Goal: Find specific page/section: Find specific page/section

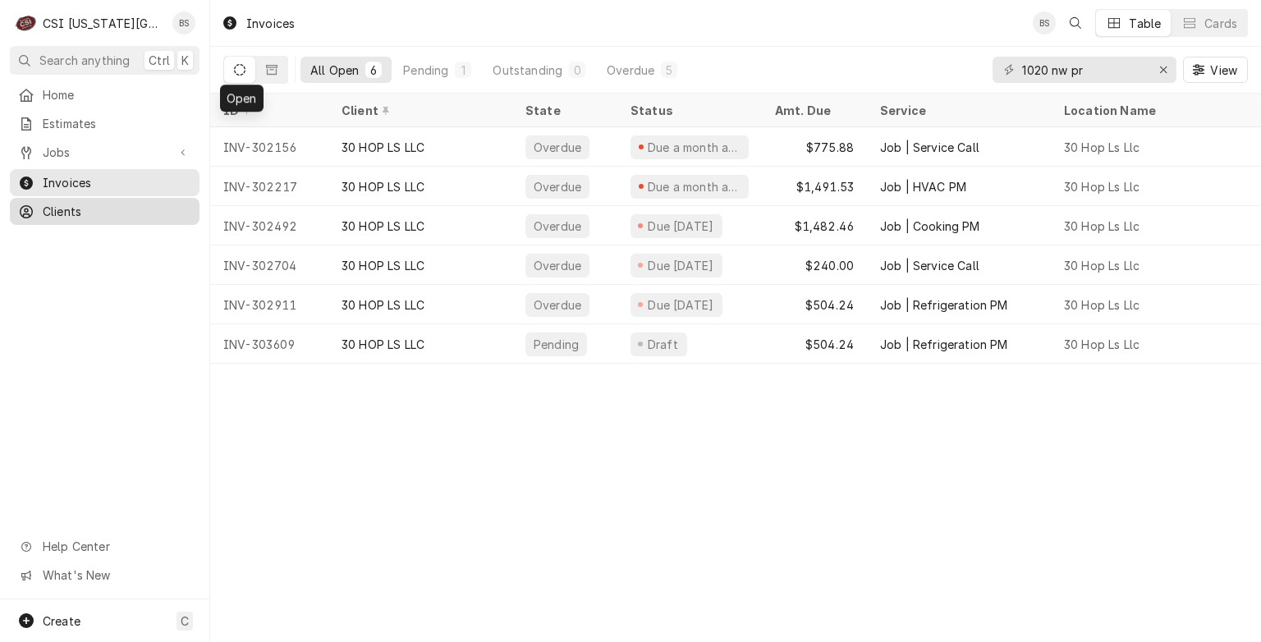
click at [71, 204] on span "Clients" at bounding box center [117, 211] width 149 height 17
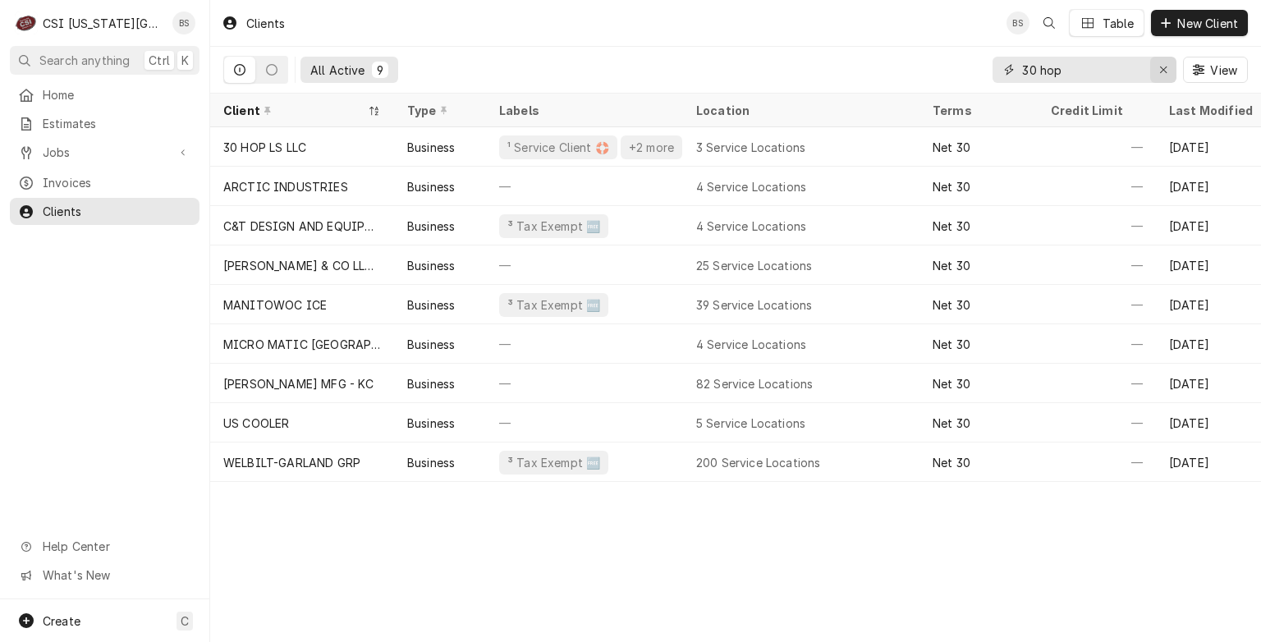
click at [1160, 66] on icon "Erase input" at bounding box center [1164, 69] width 9 height 11
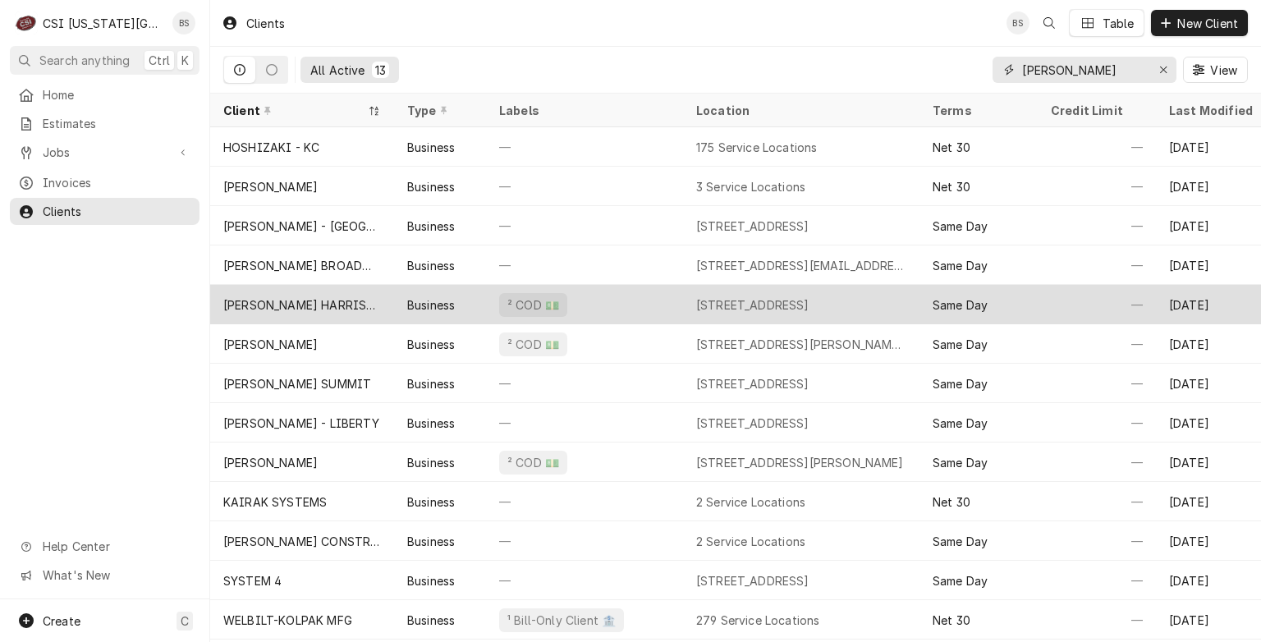
type input "jimmy john"
click at [303, 300] on div "[PERSON_NAME] HARRISONVILLE" at bounding box center [302, 304] width 158 height 17
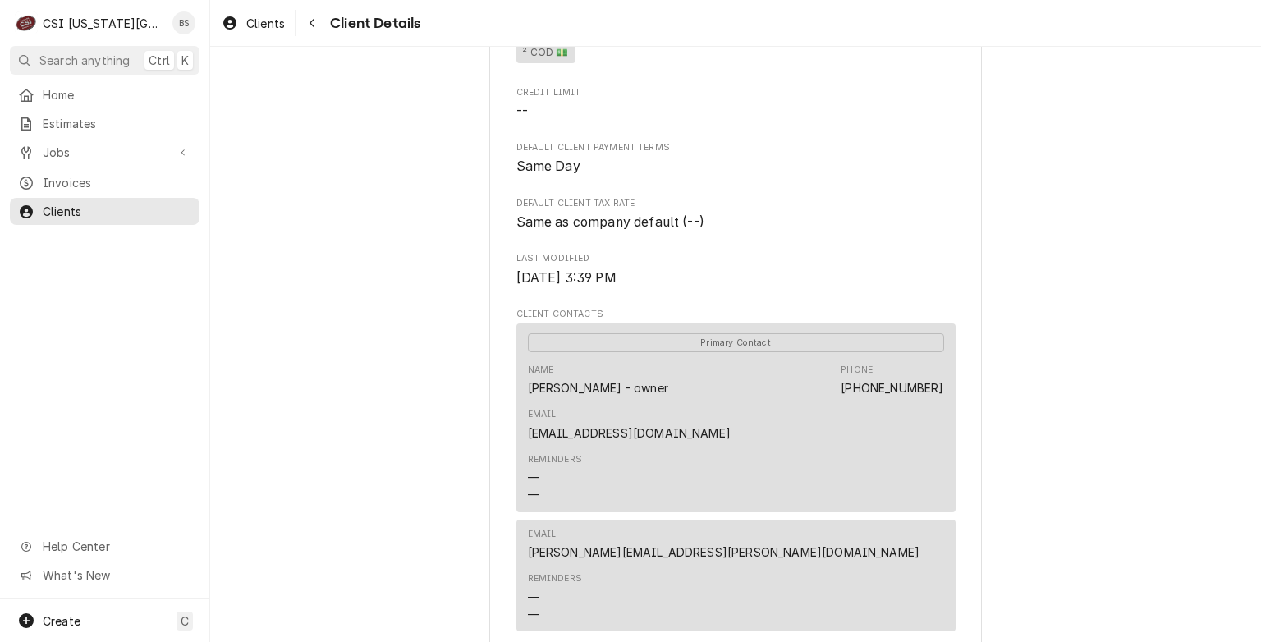
scroll to position [489, 0]
